Goal: Information Seeking & Learning: Learn about a topic

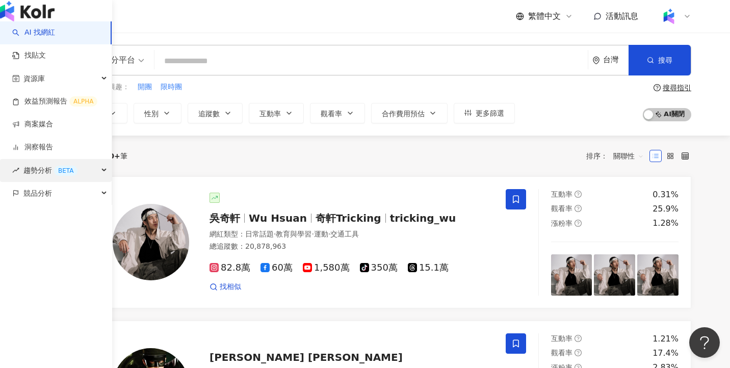
click at [43, 182] on span "趨勢分析 BETA" at bounding box center [50, 170] width 54 height 23
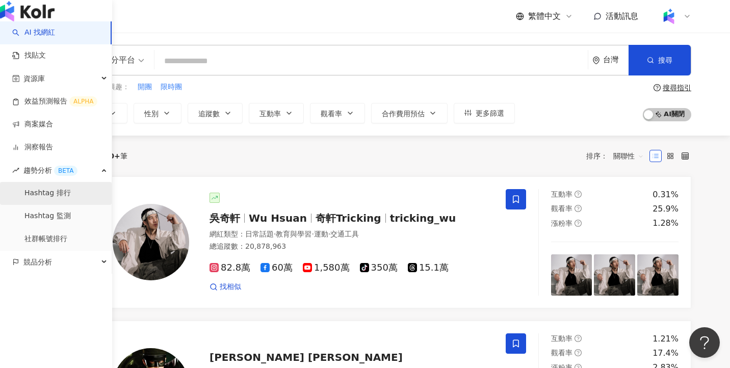
click at [65, 198] on link "Hashtag 排行" at bounding box center [47, 193] width 46 height 10
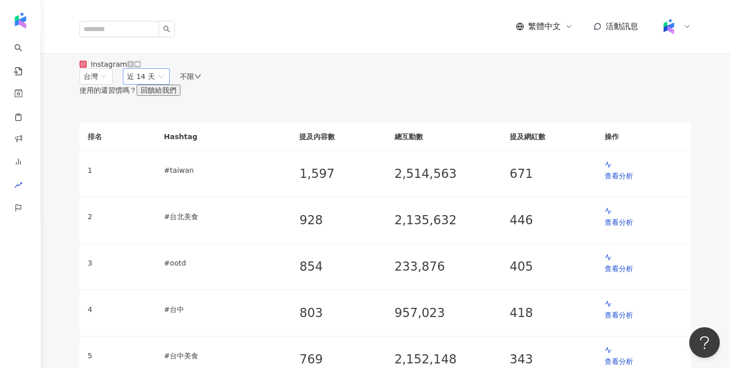
click at [166, 84] on span "近 14 天" at bounding box center [146, 76] width 39 height 15
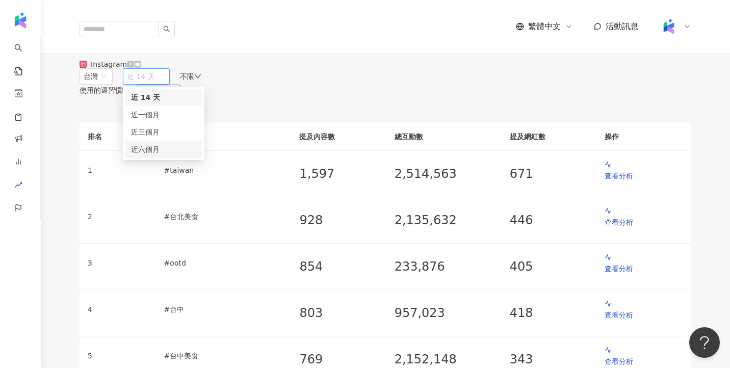
click at [160, 153] on span "近六個月" at bounding box center [145, 149] width 29 height 8
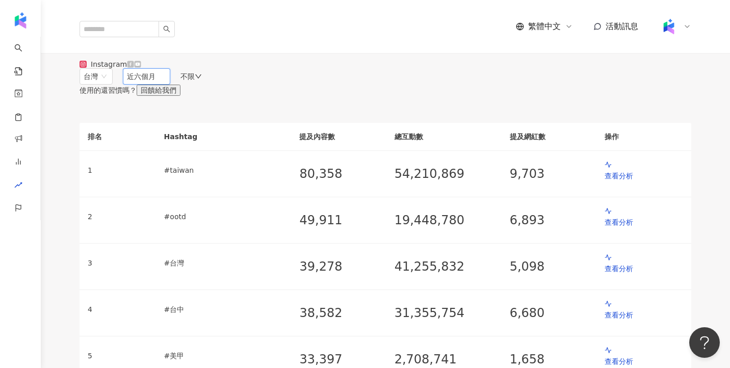
click at [166, 84] on span "近六個月" at bounding box center [146, 76] width 39 height 15
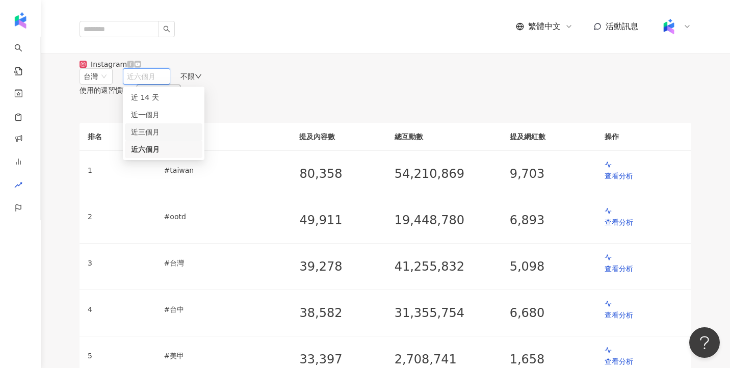
click at [196, 138] on div "近三個月" at bounding box center [163, 131] width 65 height 11
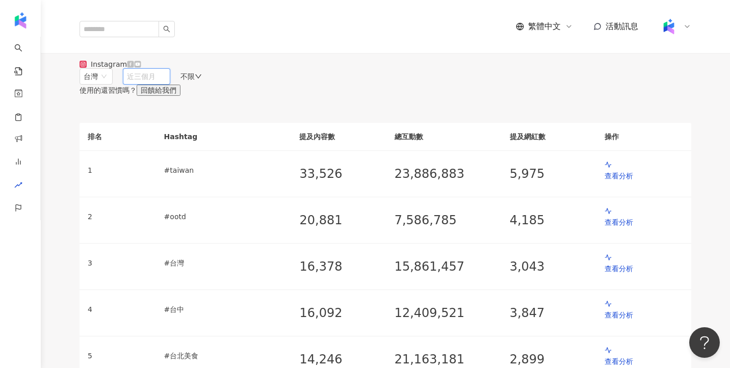
click at [166, 84] on span "近三個月" at bounding box center [146, 76] width 39 height 15
click at [196, 103] on div "近 14 天" at bounding box center [163, 97] width 65 height 11
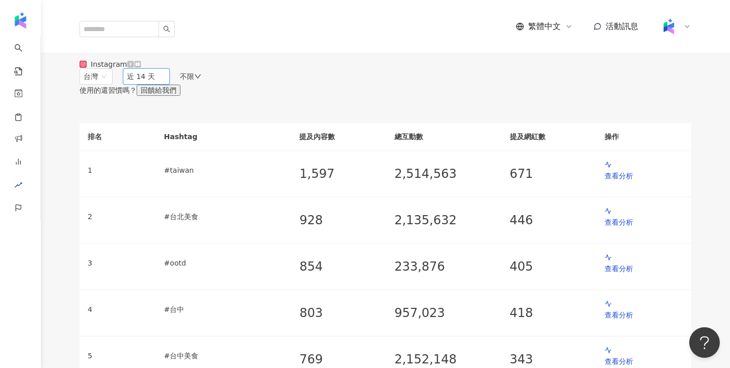
click at [166, 84] on span "近 14 天" at bounding box center [146, 76] width 39 height 15
click at [196, 120] on div "近一個月" at bounding box center [163, 114] width 65 height 11
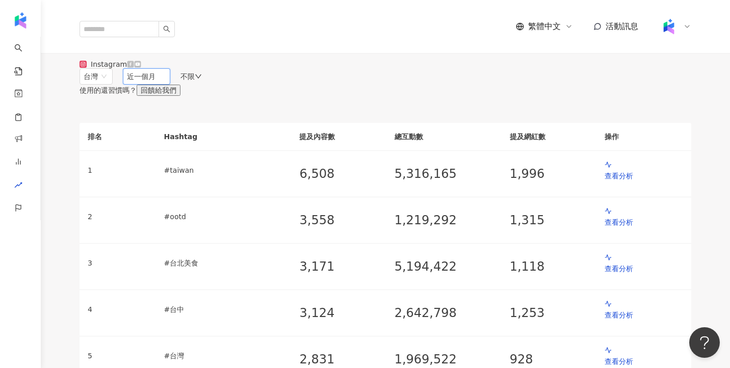
click at [166, 84] on span "近一個月" at bounding box center [146, 76] width 39 height 15
click at [196, 138] on div "近三個月" at bounding box center [163, 131] width 65 height 11
click at [166, 84] on span "近三個月" at bounding box center [146, 76] width 39 height 15
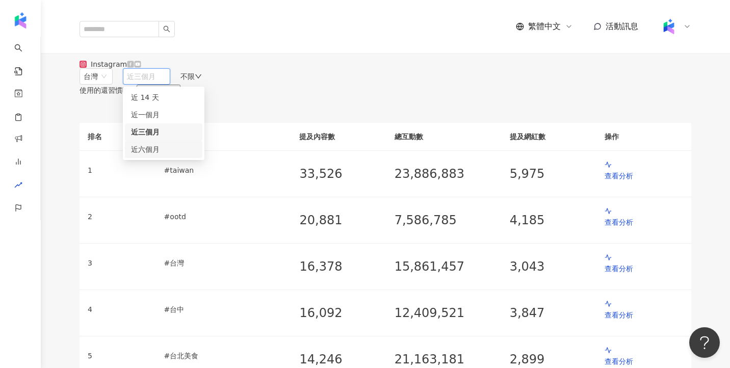
click at [196, 155] on div "近六個月" at bounding box center [163, 149] width 65 height 11
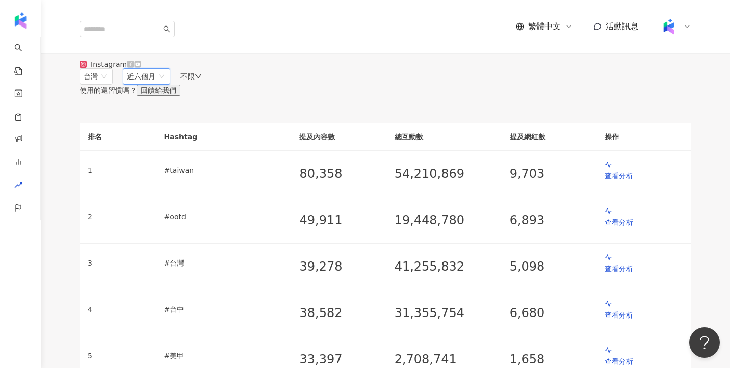
click at [447, 96] on div "台灣 6m 近六個月 3m 6m 近 14 天 近一個月 近三個月 近六個月 不限 使用的還習慣嗎？ 回饋給我們" at bounding box center [386, 82] width 612 height 28
click at [166, 84] on span "近六個月" at bounding box center [146, 76] width 39 height 15
drag, startPoint x: 179, startPoint y: 233, endPoint x: 215, endPoint y: 236, distance: 36.3
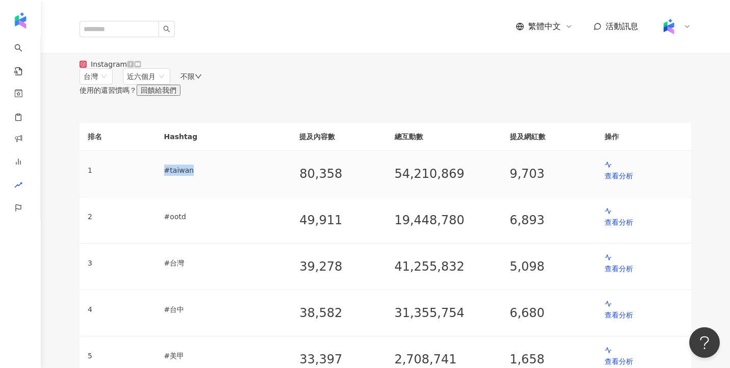
click at [215, 176] on p "# [GEOGRAPHIC_DATA]" at bounding box center [223, 170] width 119 height 11
click at [223, 176] on p "# [GEOGRAPHIC_DATA]" at bounding box center [223, 170] width 119 height 11
click at [156, 81] on span "近六個月" at bounding box center [141, 76] width 29 height 8
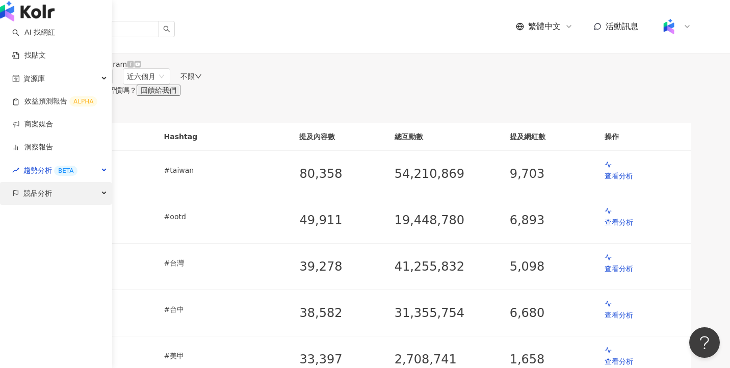
click at [72, 205] on div "競品分析" at bounding box center [56, 193] width 112 height 23
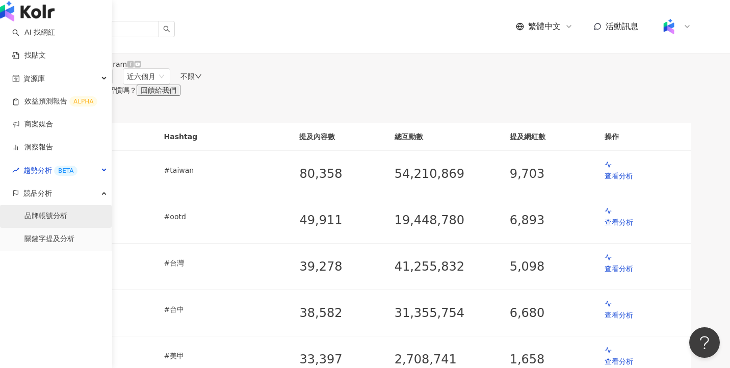
click at [67, 221] on link "品牌帳號分析" at bounding box center [45, 216] width 43 height 10
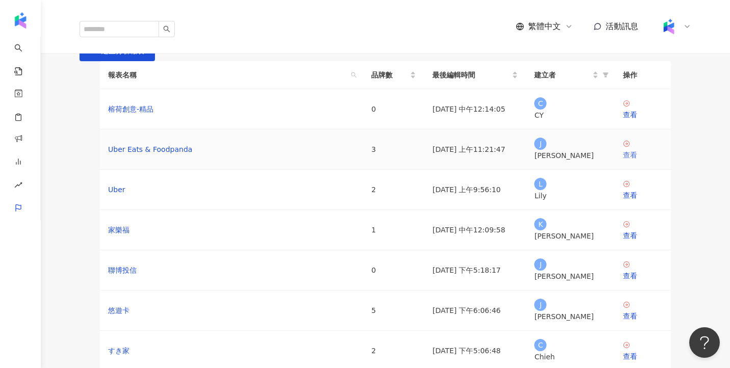
click at [638, 161] on div "查看" at bounding box center [643, 154] width 40 height 11
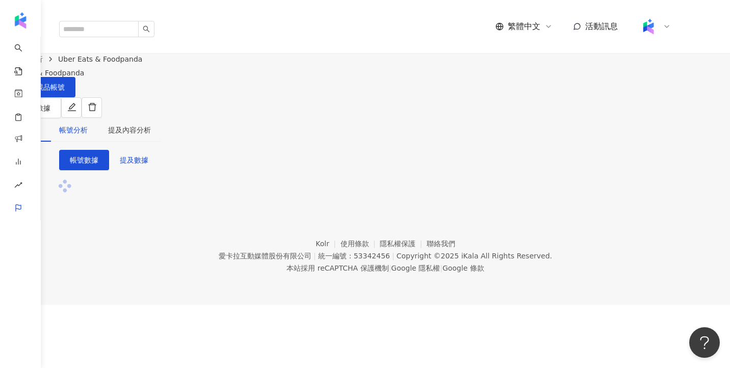
click at [88, 124] on div "帳號分析" at bounding box center [73, 129] width 29 height 11
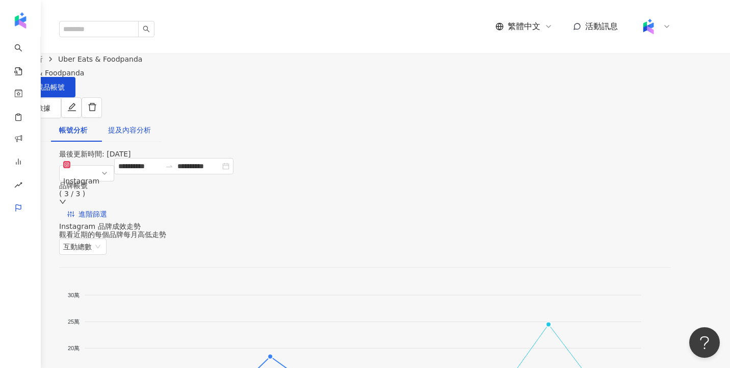
click at [151, 124] on div "提及內容分析" at bounding box center [129, 129] width 43 height 11
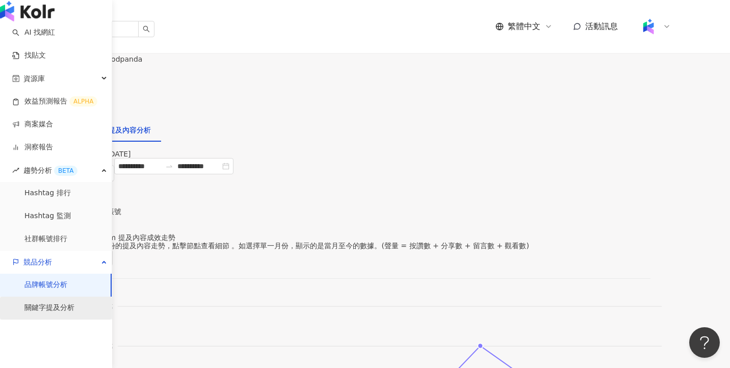
click at [65, 313] on link "關鍵字提及分析" at bounding box center [49, 308] width 50 height 10
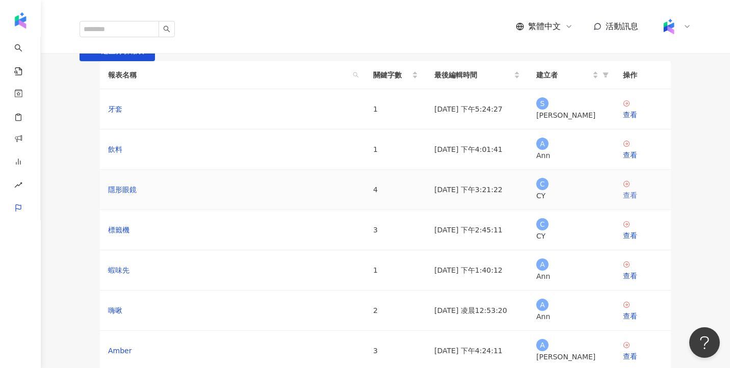
click at [640, 201] on div "查看" at bounding box center [643, 195] width 40 height 11
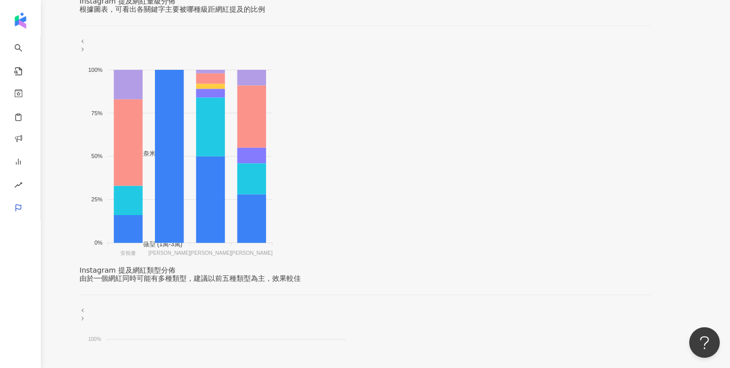
scroll to position [662, 0]
